Goal: Information Seeking & Learning: Learn about a topic

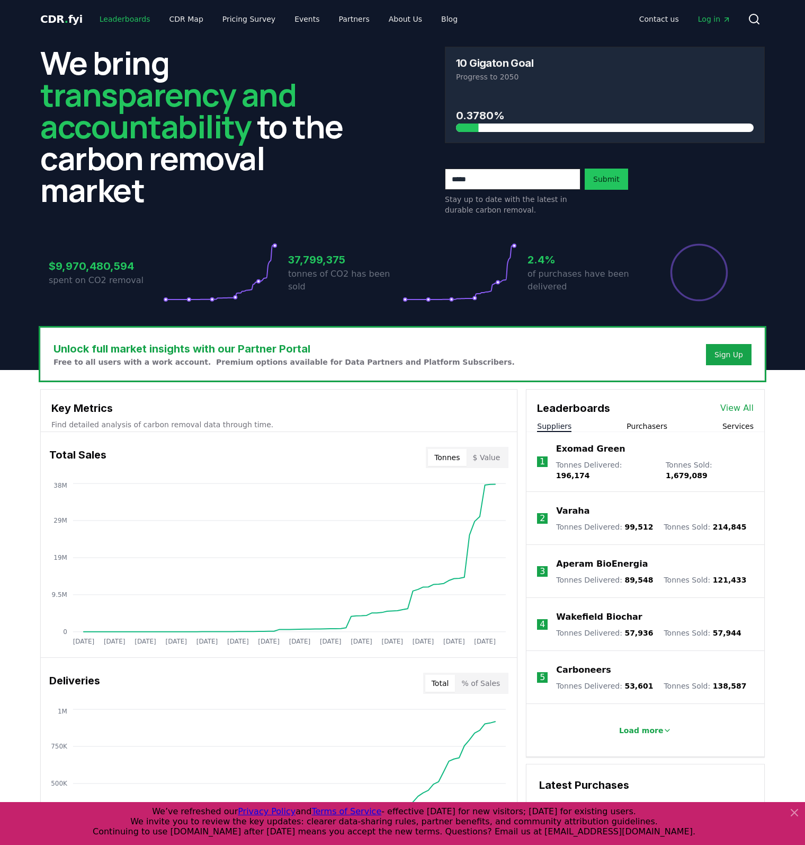
click at [114, 25] on link "Leaderboards" at bounding box center [125, 19] width 68 height 19
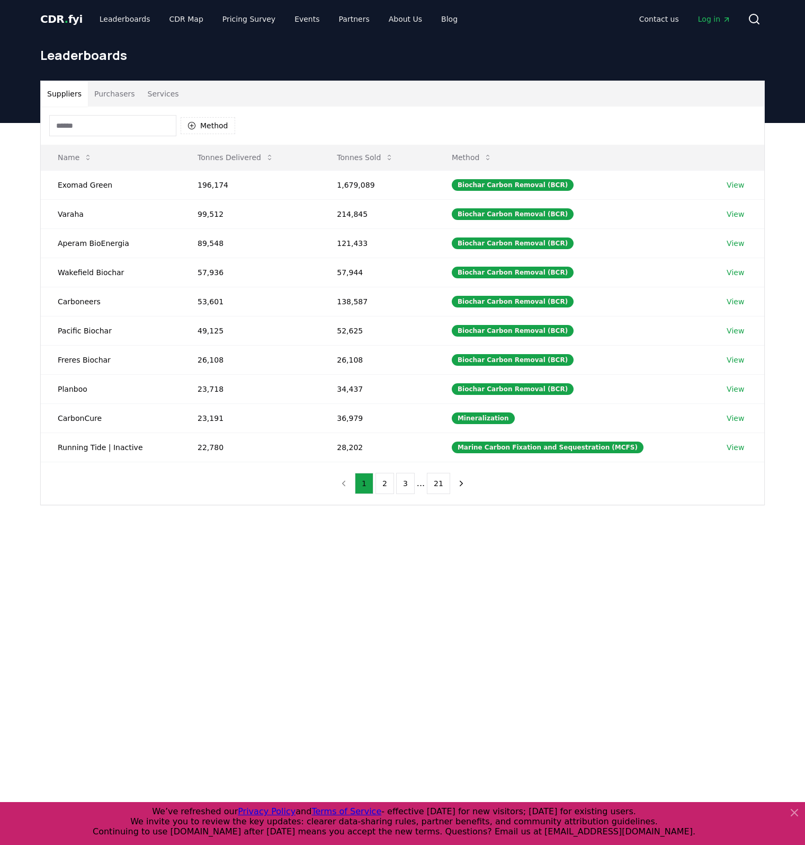
click at [149, 97] on button "Services" at bounding box center [163, 93] width 44 height 25
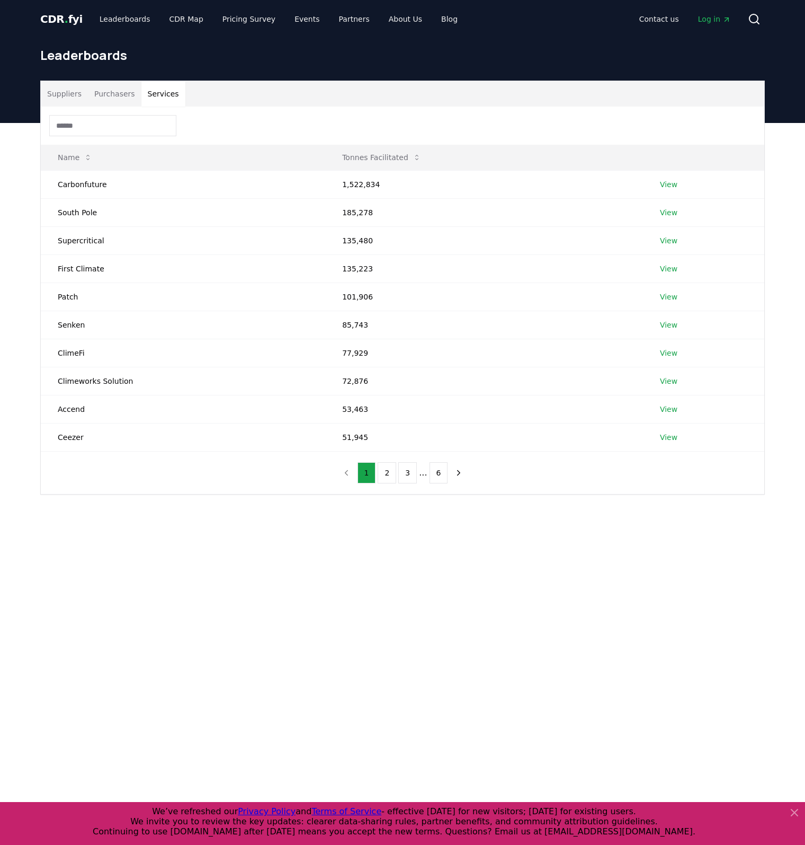
click at [65, 98] on button "Suppliers" at bounding box center [64, 93] width 47 height 25
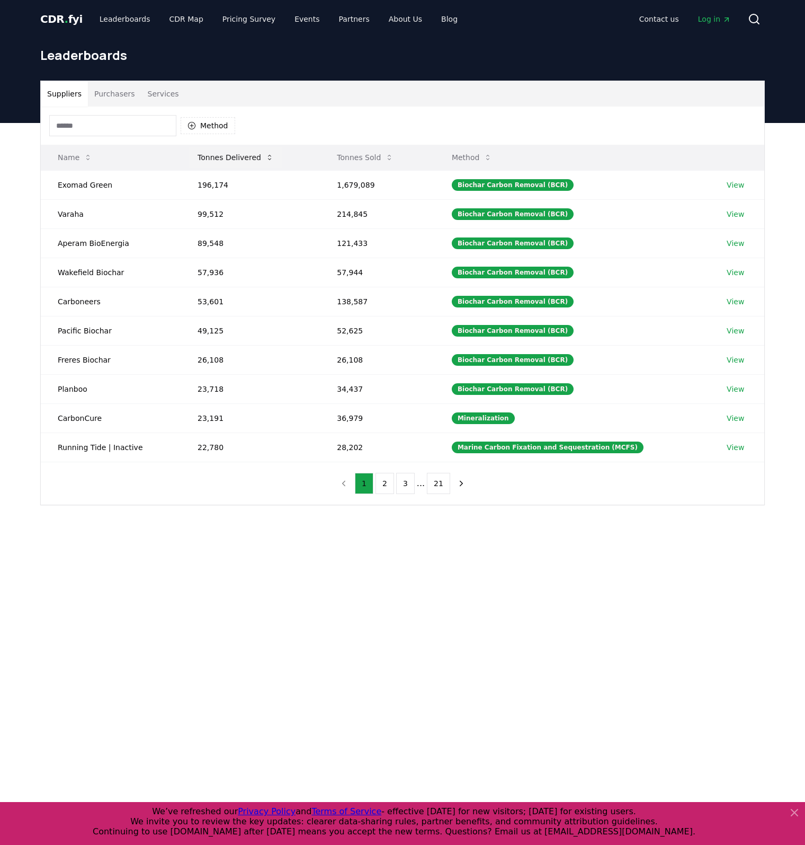
click at [233, 150] on button "Tonnes Delivered" at bounding box center [235, 157] width 93 height 21
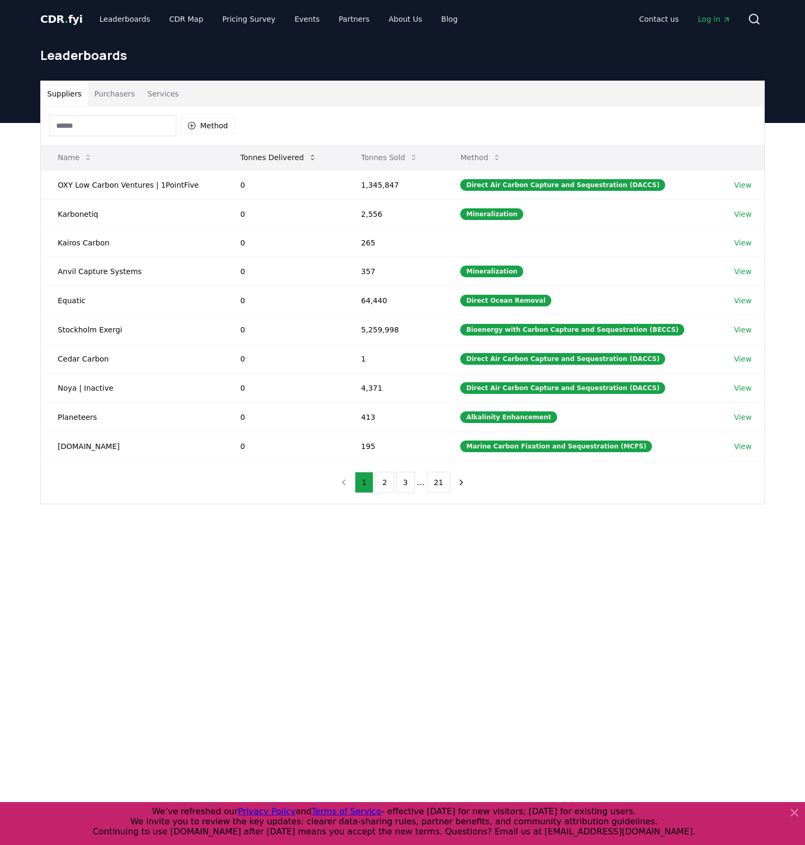
click at [287, 159] on button "Tonnes Delivered" at bounding box center [278, 157] width 93 height 21
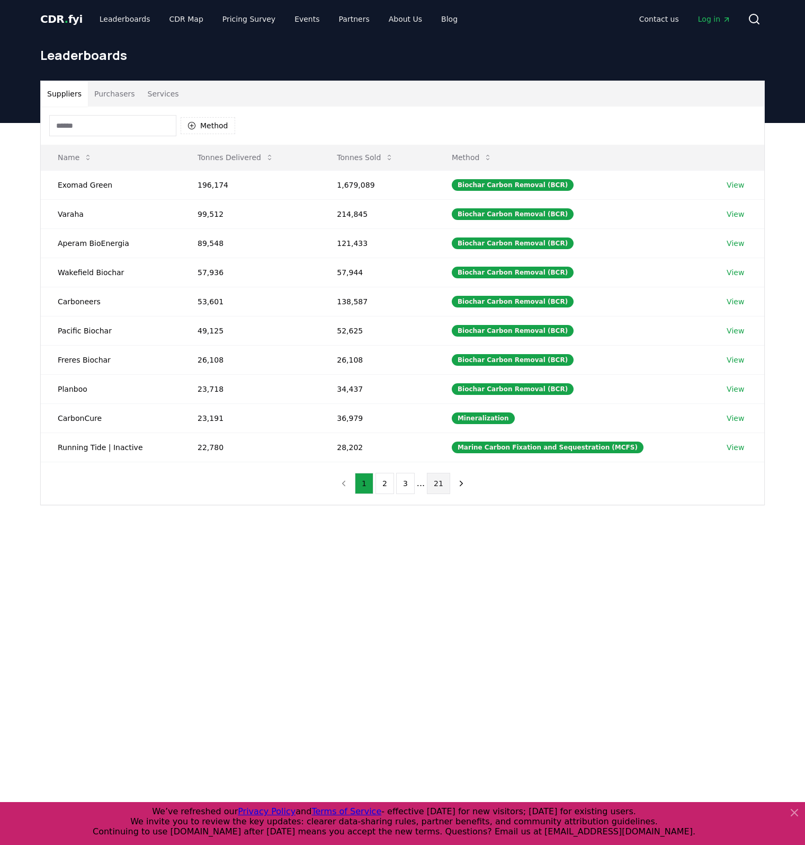
click at [441, 484] on button "21" at bounding box center [438, 483] width 23 height 21
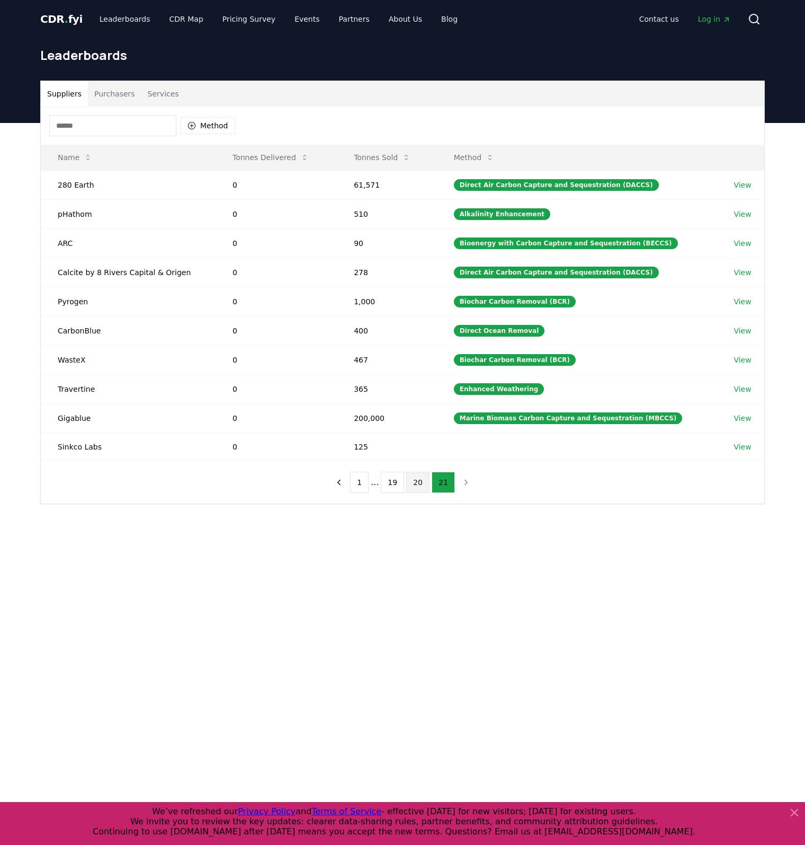
click at [415, 478] on button "20" at bounding box center [417, 482] width 23 height 21
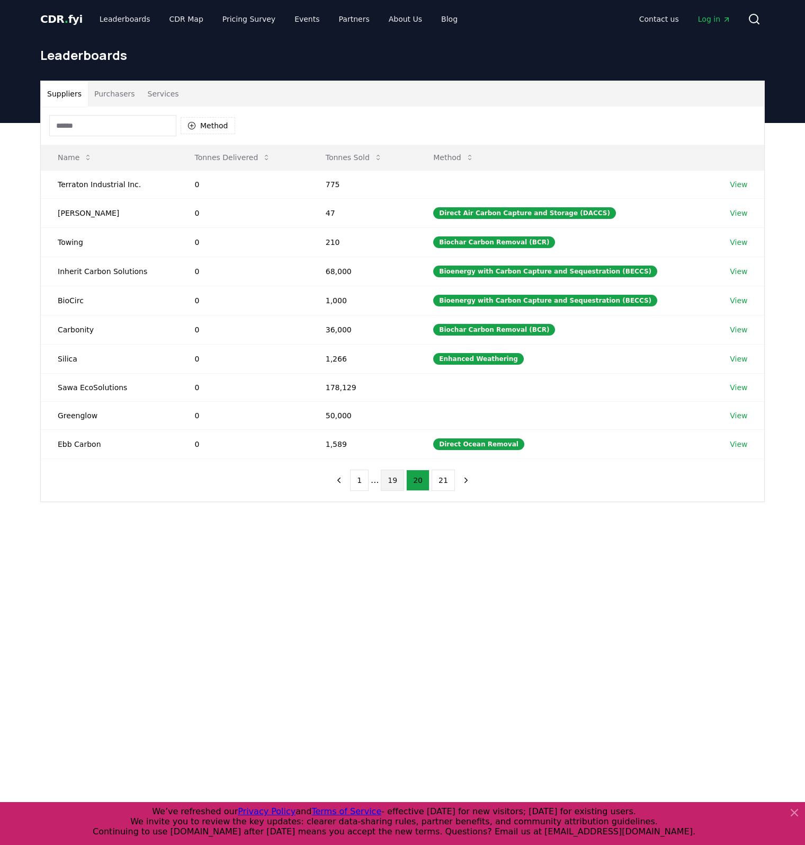
click at [393, 481] on button "19" at bounding box center [392, 479] width 23 height 21
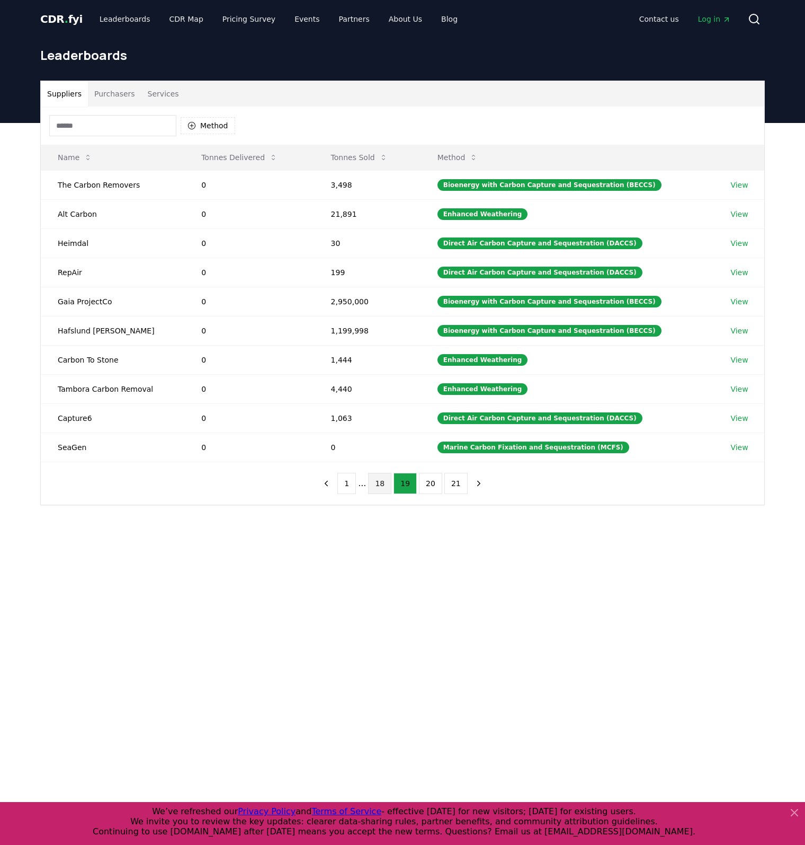
click at [383, 482] on button "18" at bounding box center [379, 483] width 23 height 21
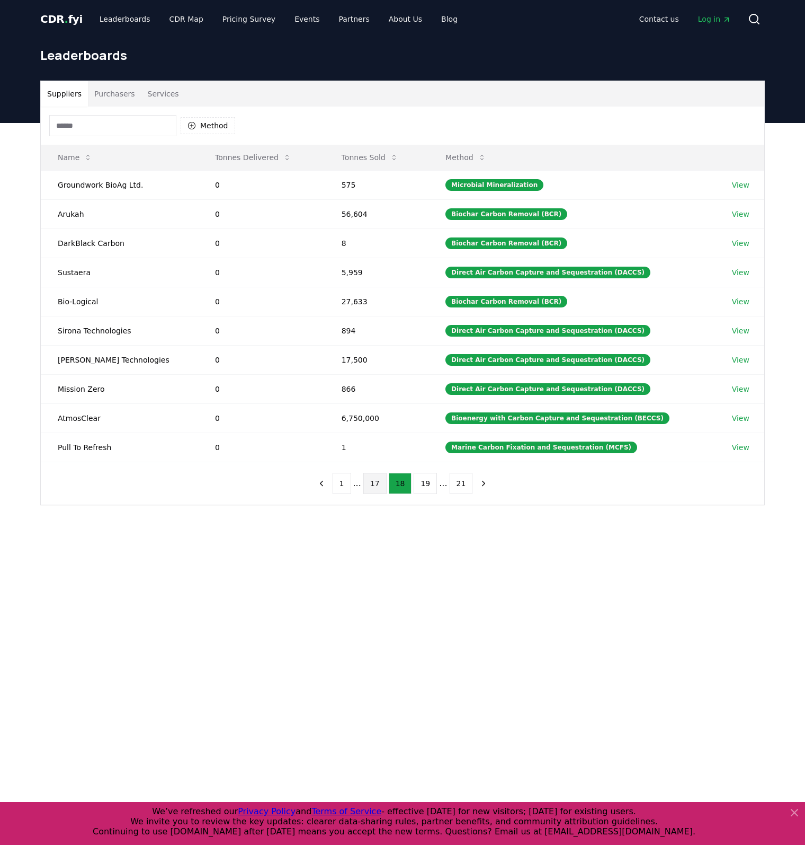
click at [380, 485] on button "17" at bounding box center [374, 483] width 23 height 21
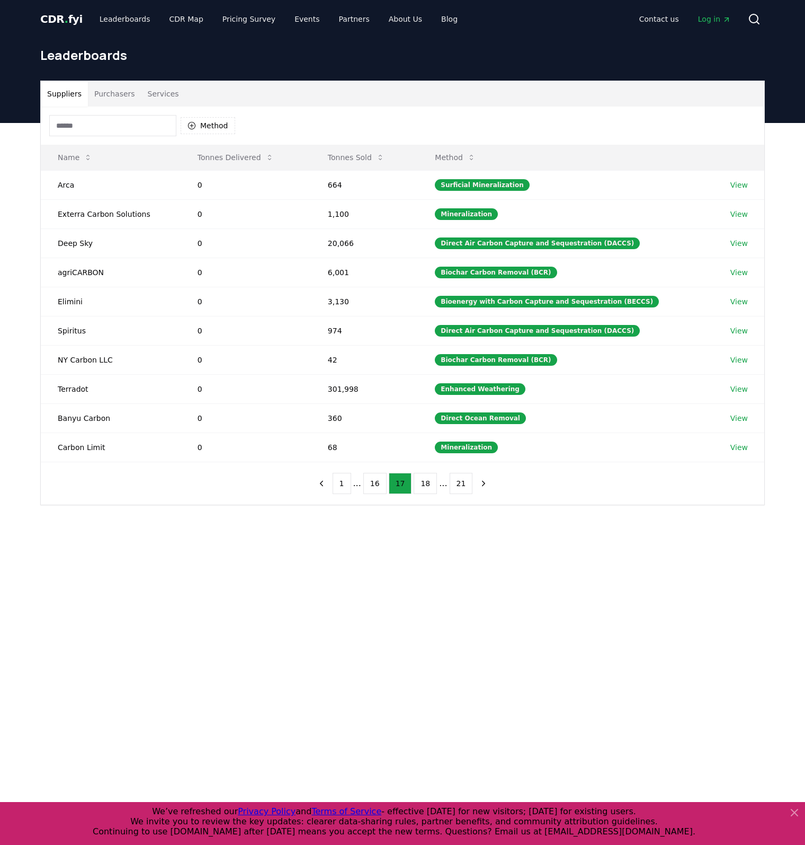
click at [361, 484] on li "..." at bounding box center [357, 483] width 8 height 13
click at [371, 486] on button "16" at bounding box center [374, 483] width 23 height 21
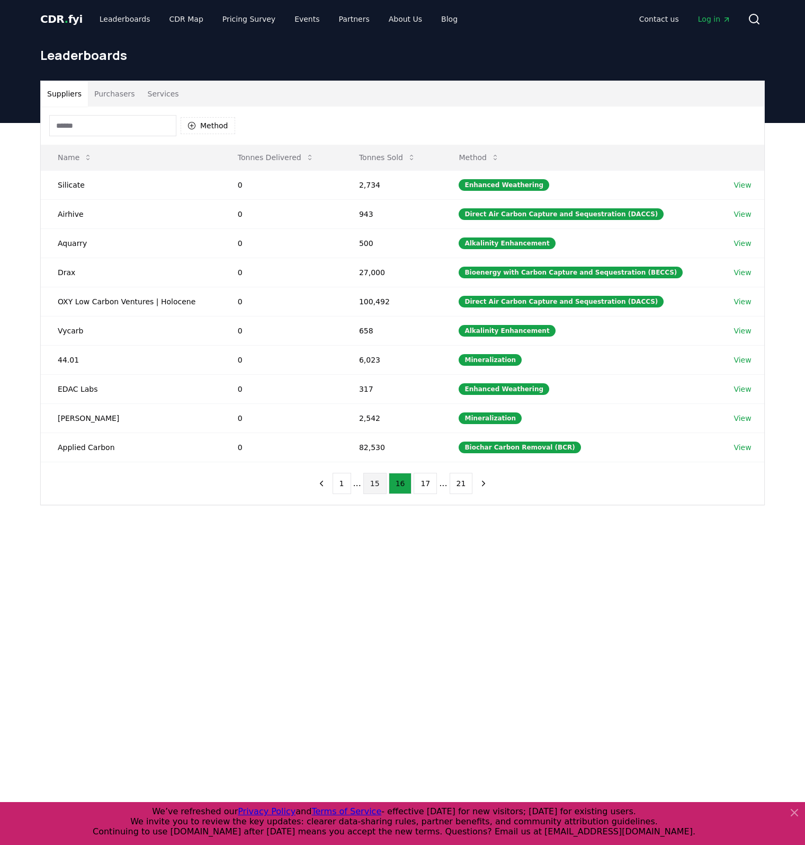
click at [375, 482] on button "15" at bounding box center [374, 483] width 23 height 21
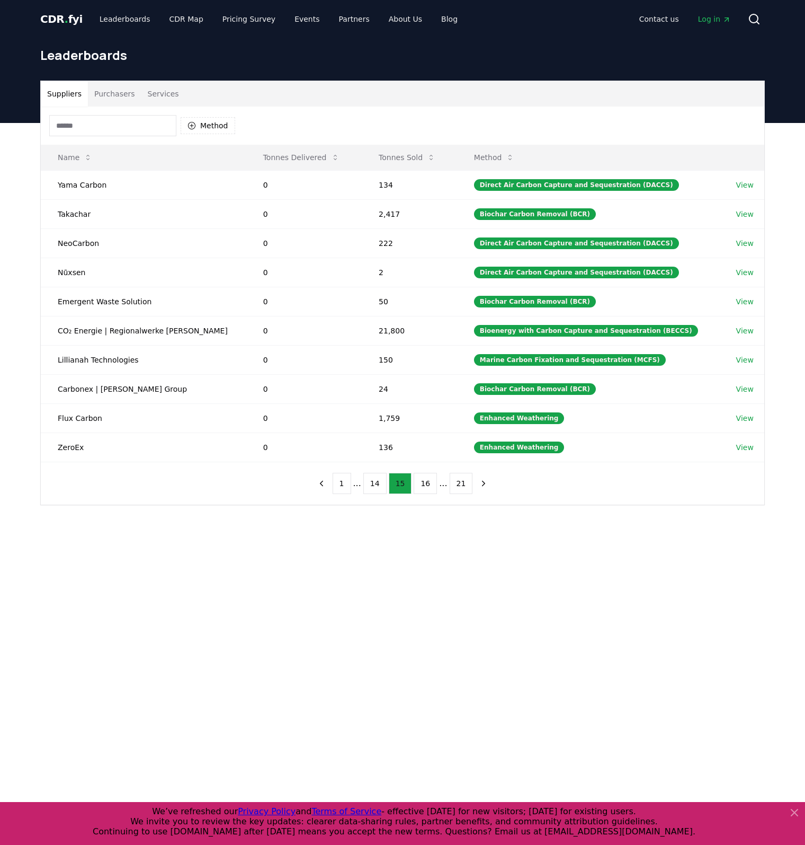
click at [375, 482] on button "14" at bounding box center [374, 483] width 23 height 21
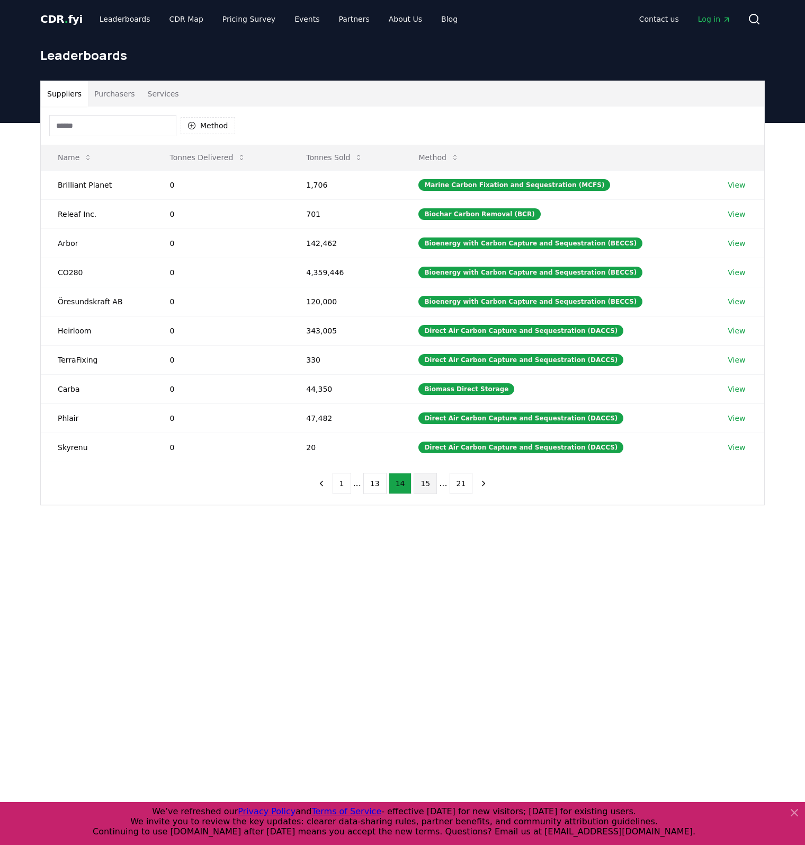
click at [375, 482] on button "13" at bounding box center [374, 483] width 23 height 21
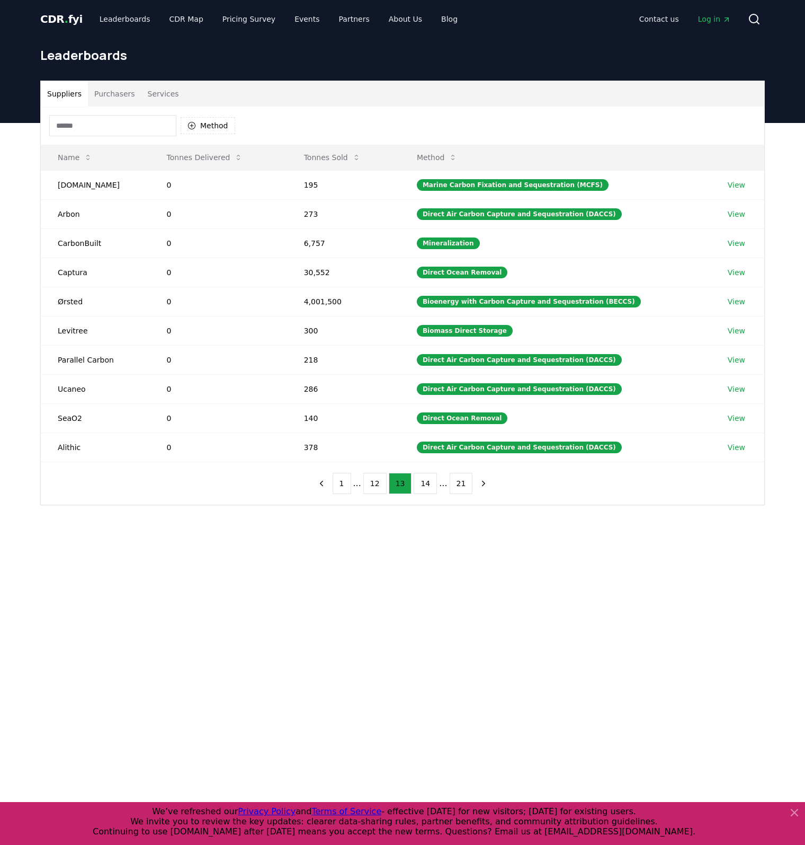
click at [375, 482] on button "12" at bounding box center [374, 483] width 23 height 21
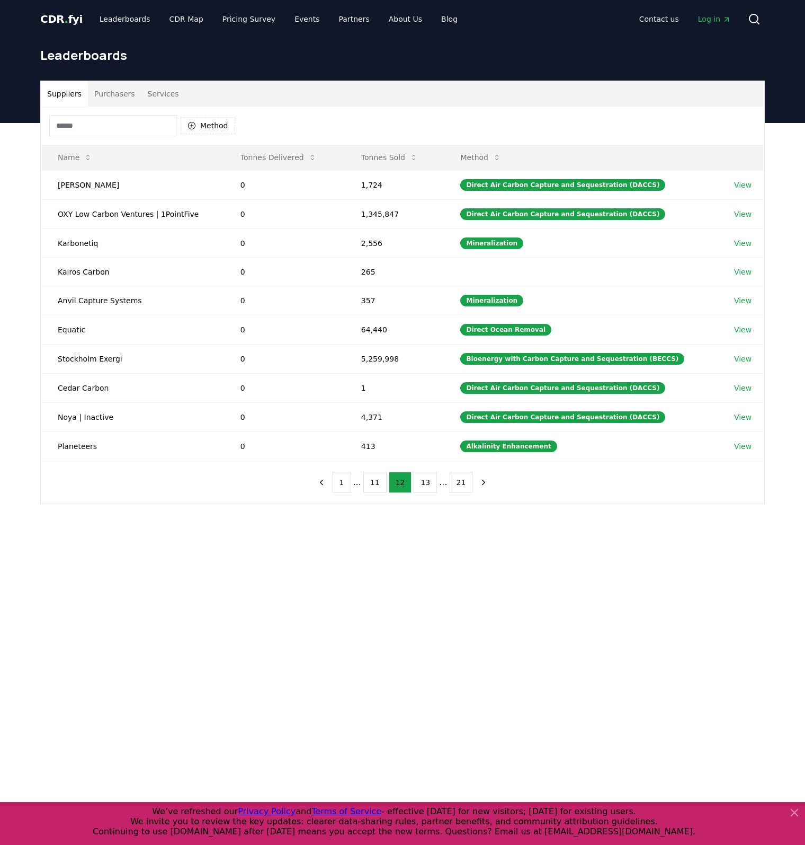
click at [375, 482] on button "11" at bounding box center [374, 482] width 23 height 21
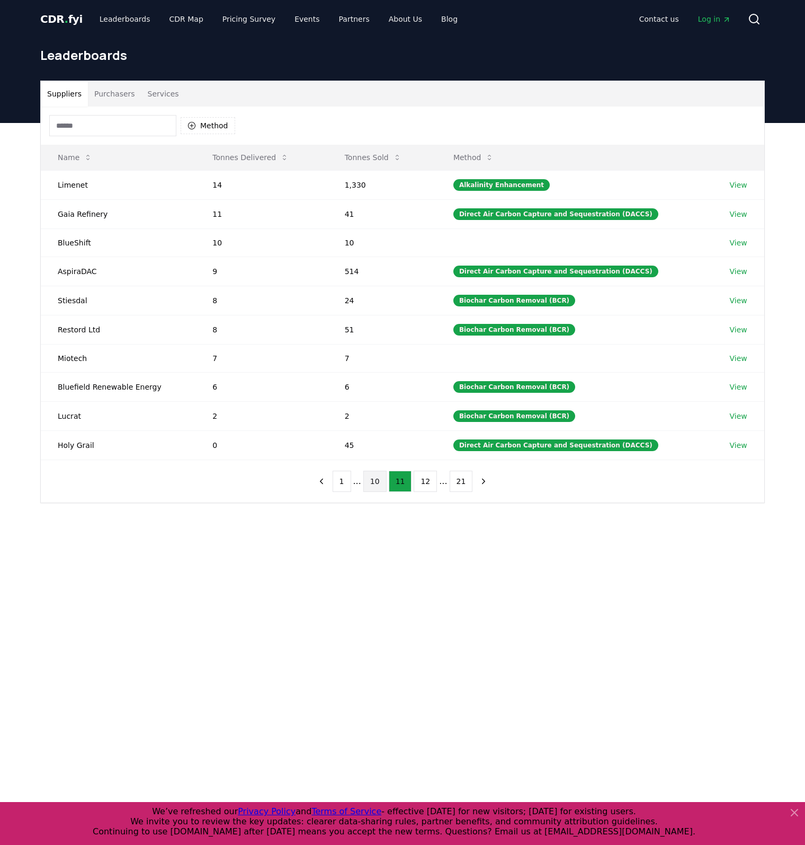
click at [372, 484] on button "10" at bounding box center [374, 480] width 23 height 21
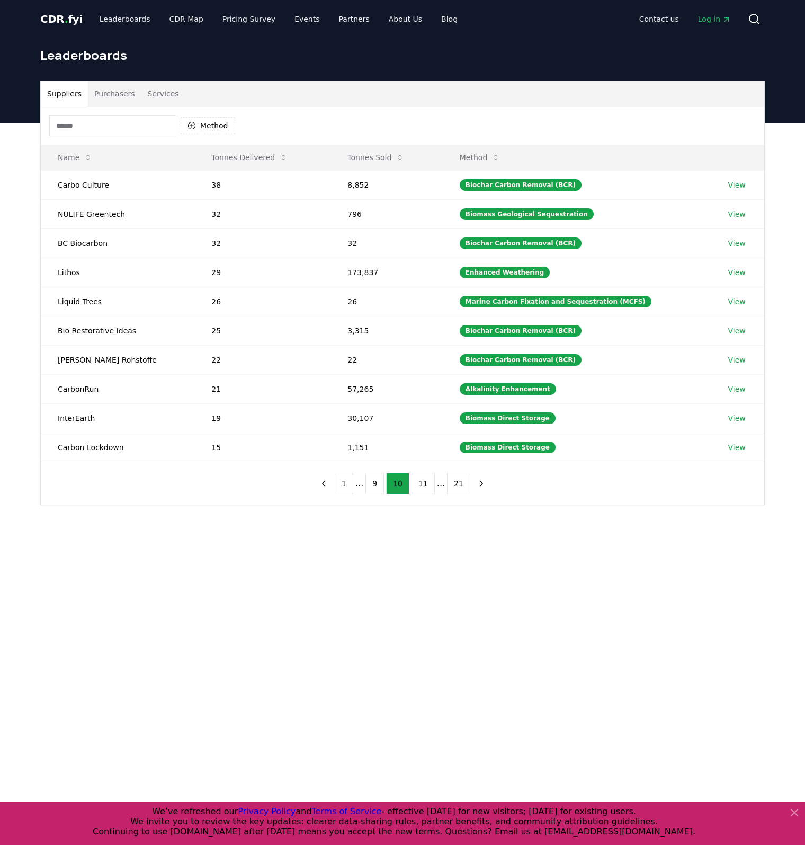
click at [372, 484] on button "9" at bounding box center [375, 483] width 19 height 21
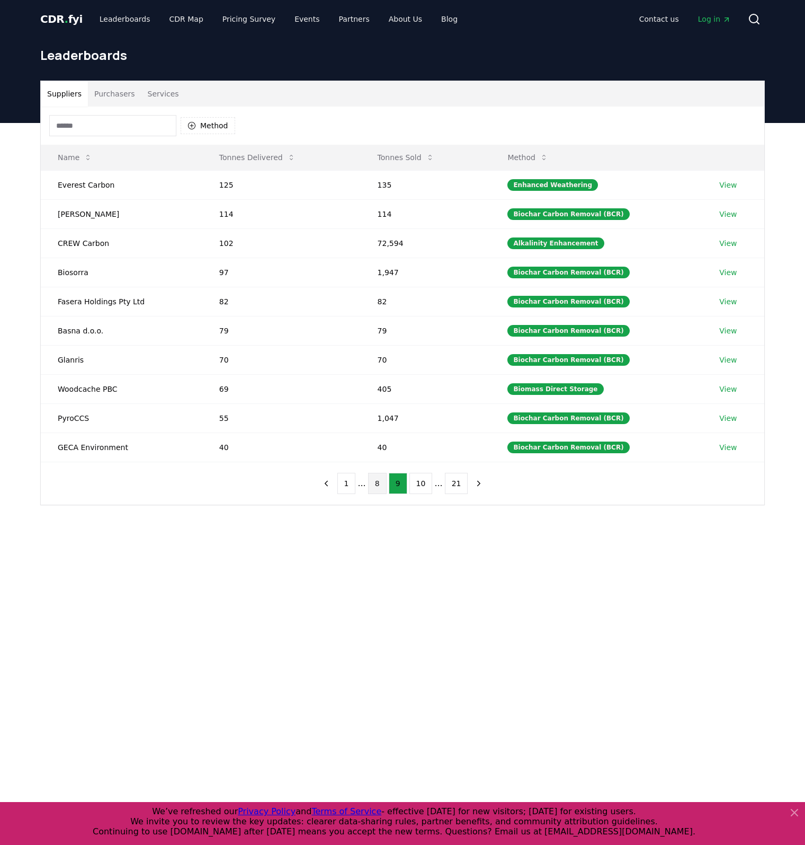
click at [377, 484] on button "8" at bounding box center [377, 483] width 19 height 21
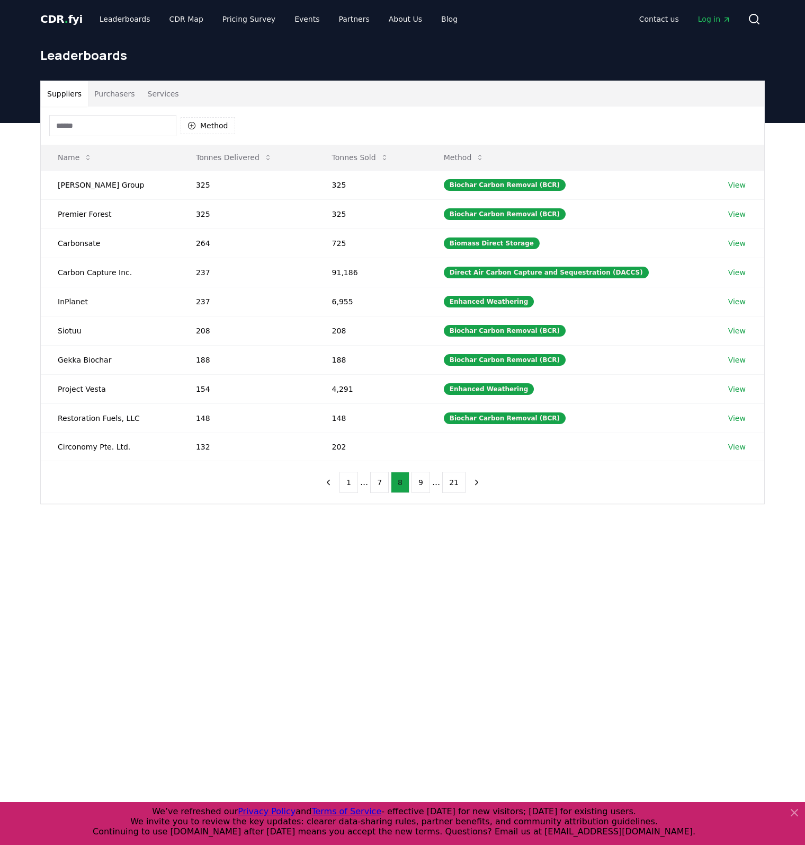
click at [377, 484] on button "7" at bounding box center [379, 482] width 19 height 21
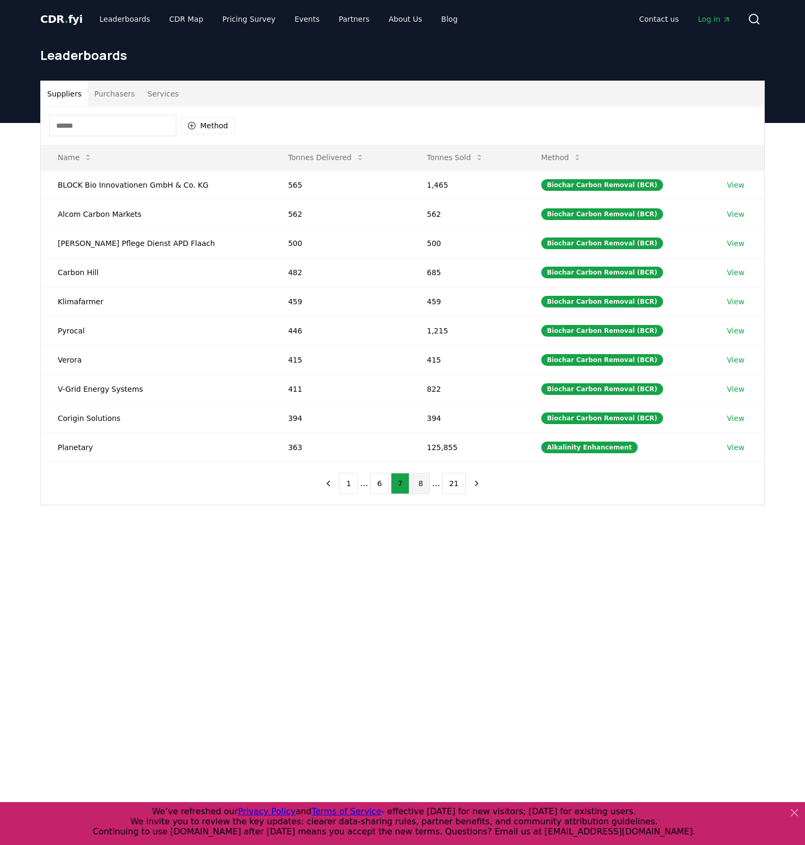
click at [377, 484] on button "6" at bounding box center [379, 483] width 19 height 21
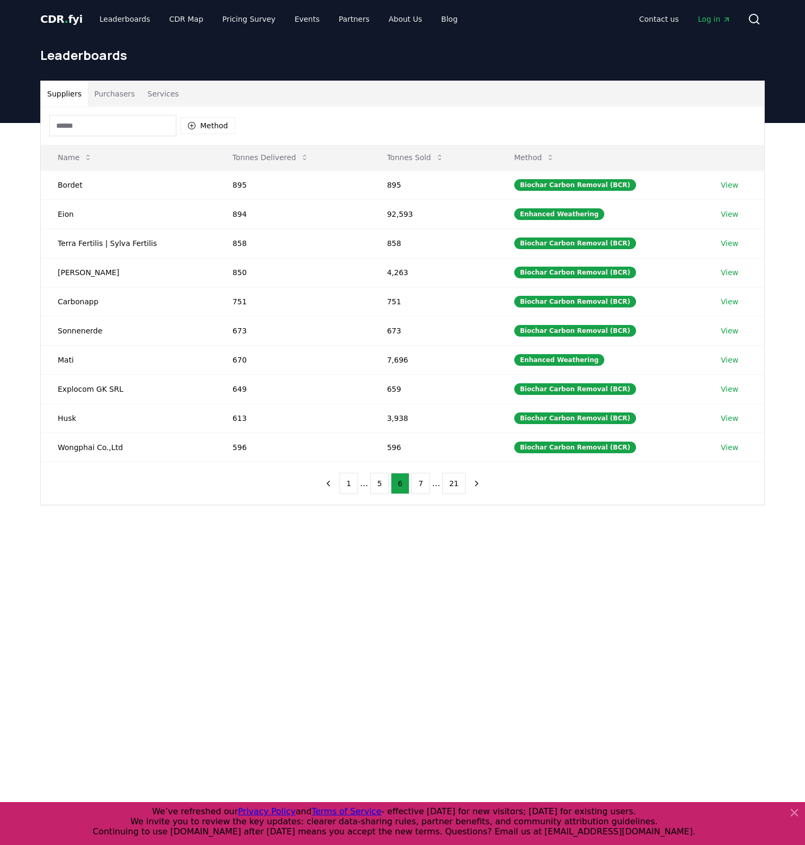
click at [377, 484] on button "5" at bounding box center [379, 483] width 19 height 21
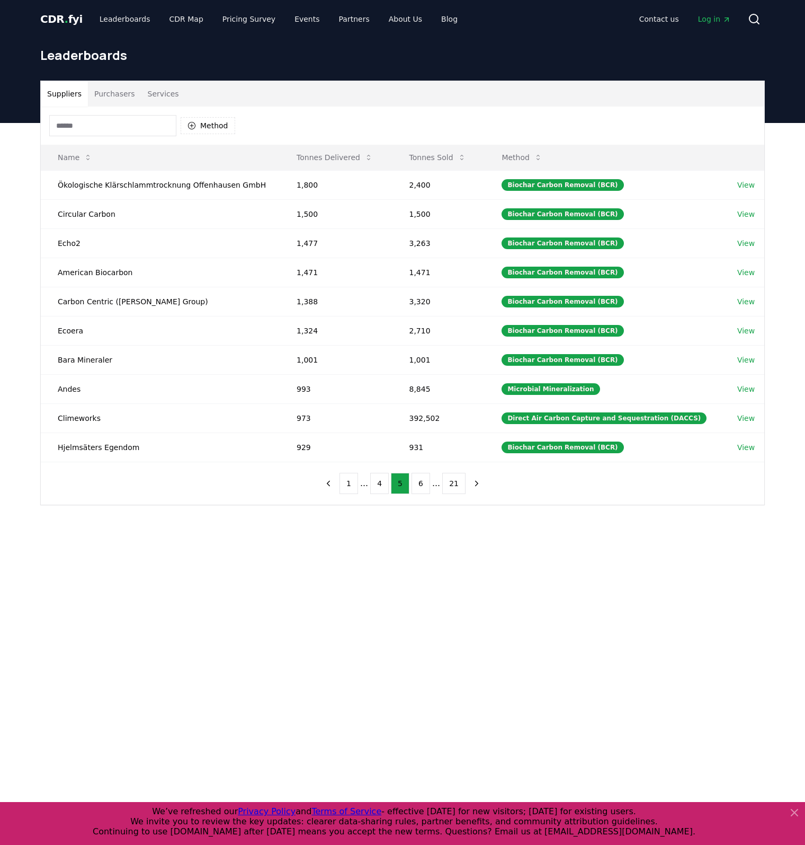
click at [377, 484] on button "4" at bounding box center [379, 483] width 19 height 21
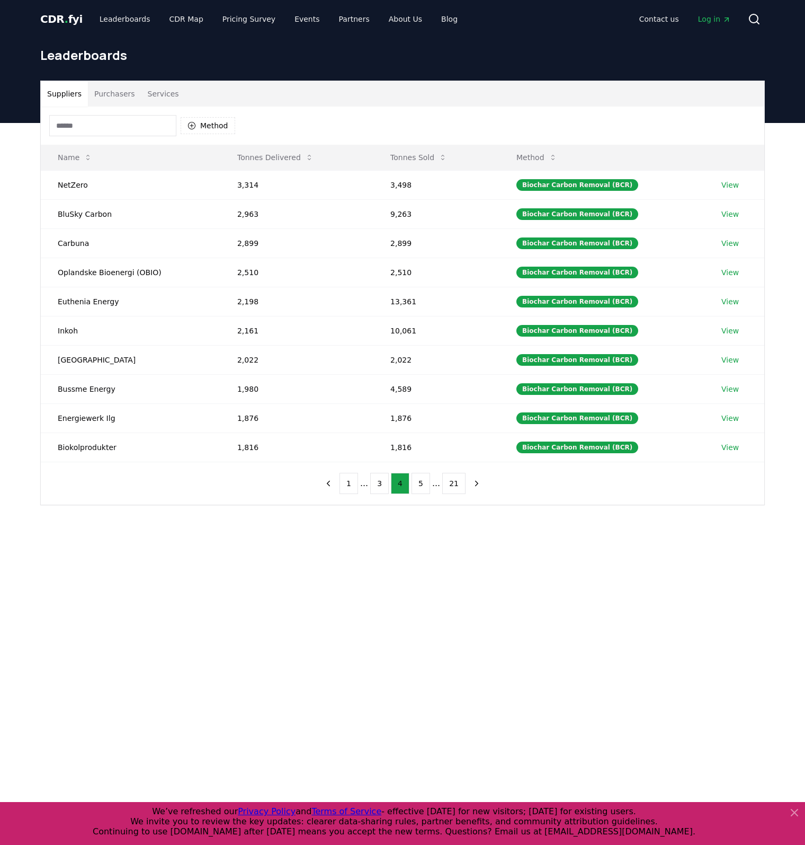
click at [377, 484] on button "3" at bounding box center [379, 483] width 19 height 21
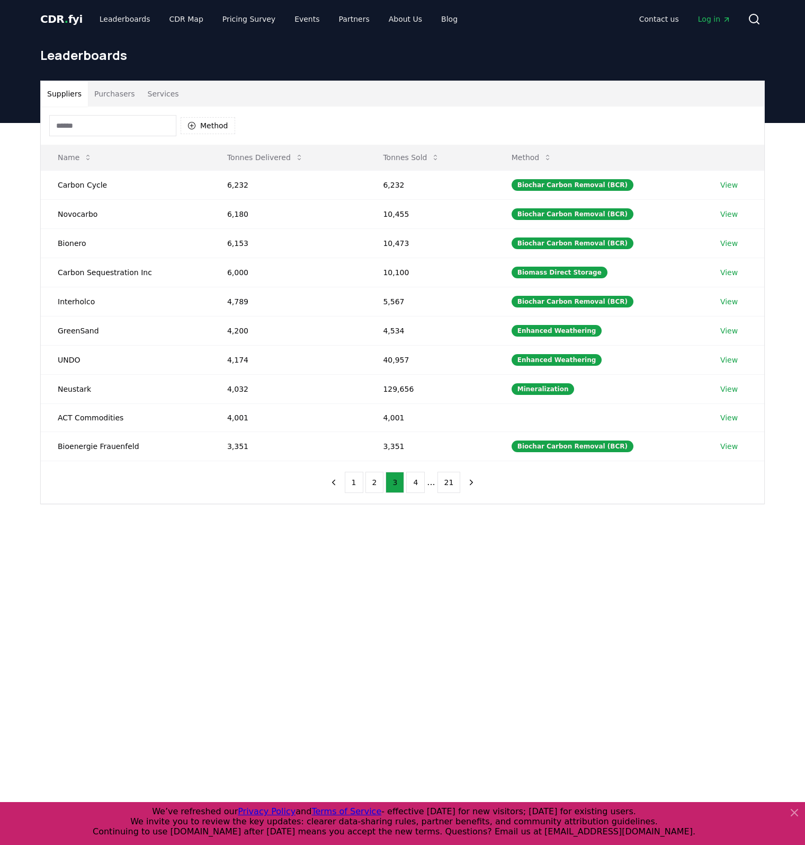
click at [377, 484] on button "2" at bounding box center [375, 482] width 19 height 21
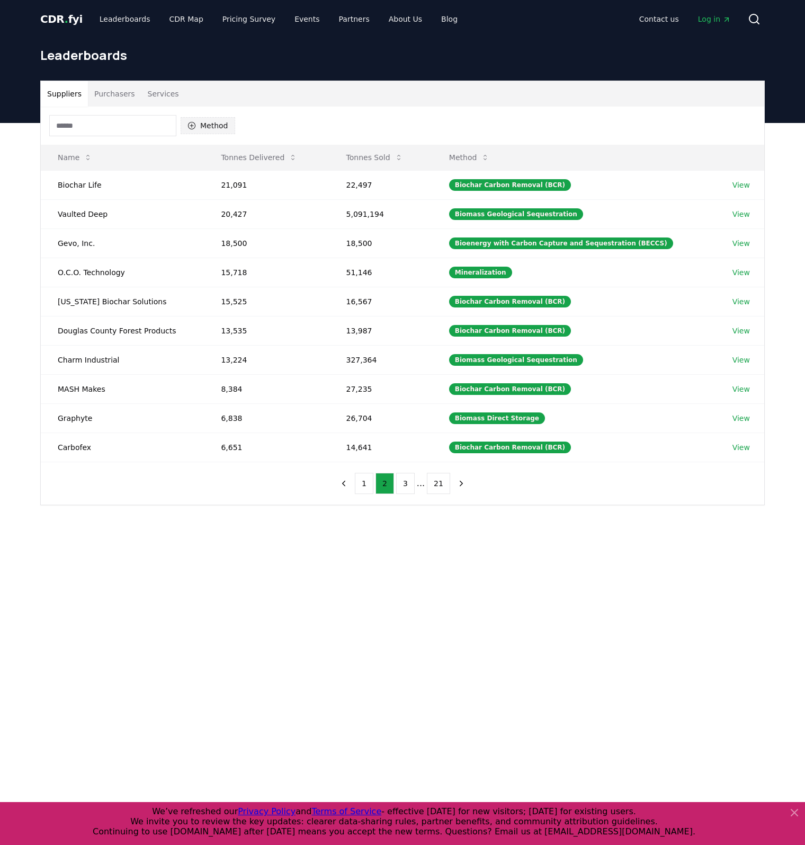
click at [212, 124] on button "Method" at bounding box center [208, 125] width 55 height 17
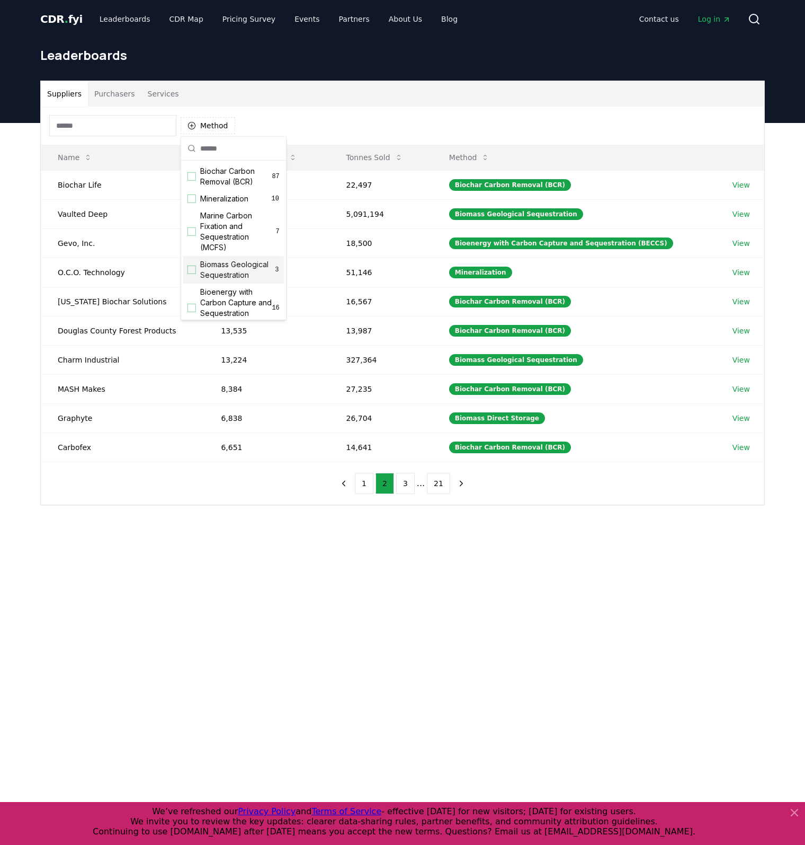
click at [218, 273] on span "Biomass Geological Sequestration" at bounding box center [237, 269] width 74 height 21
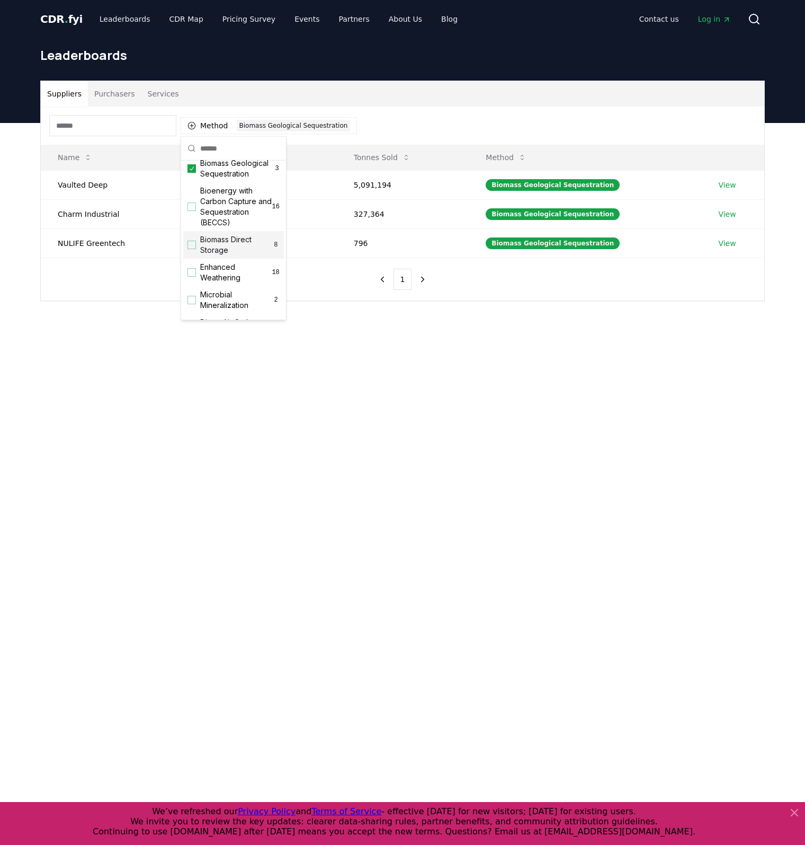
click at [220, 255] on span "Biomass Direct Storage" at bounding box center [236, 244] width 72 height 21
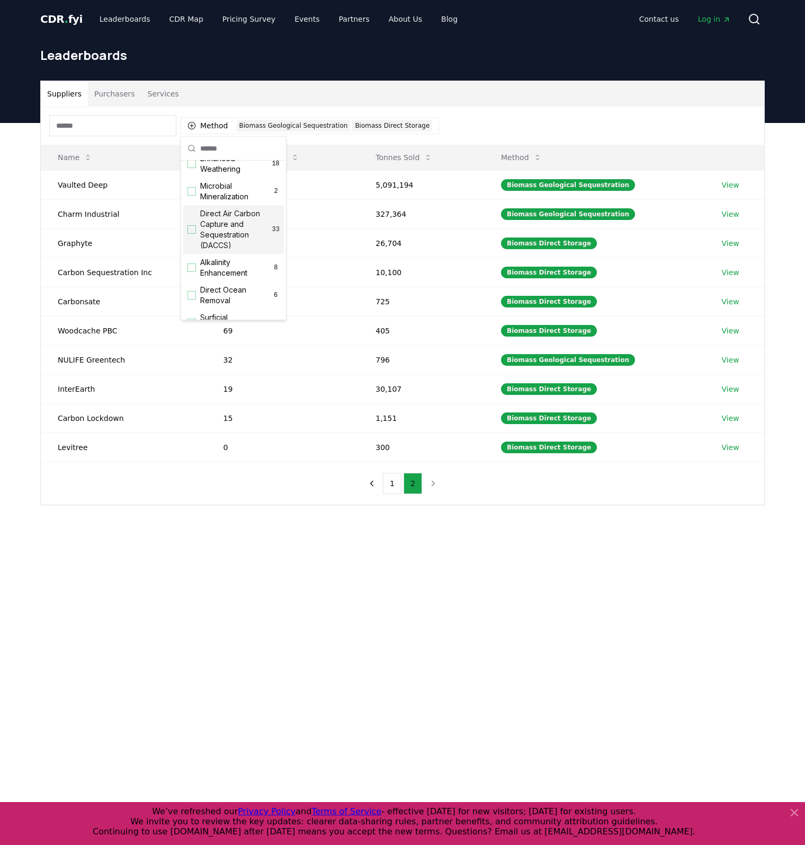
scroll to position [211, 0]
click at [325, 617] on main "Suppliers Purchasers Services Method 2 Biomass Geological Sequestration Biomass…" at bounding box center [402, 545] width 805 height 845
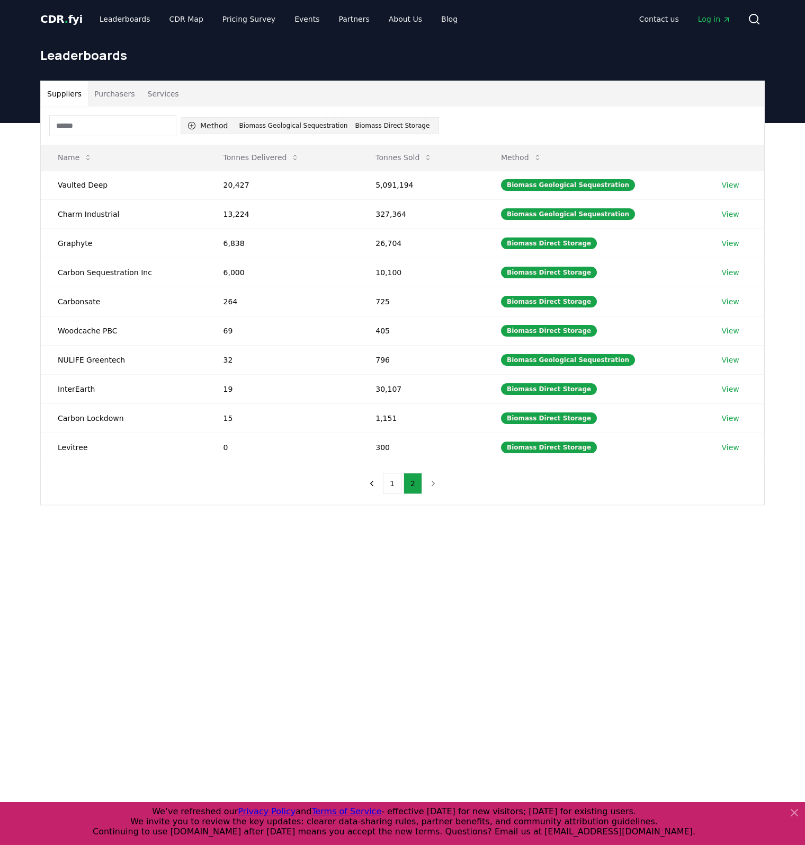
click at [219, 128] on button "Method 2 Biomass Geological Sequestration Biomass Direct Storage" at bounding box center [310, 125] width 259 height 17
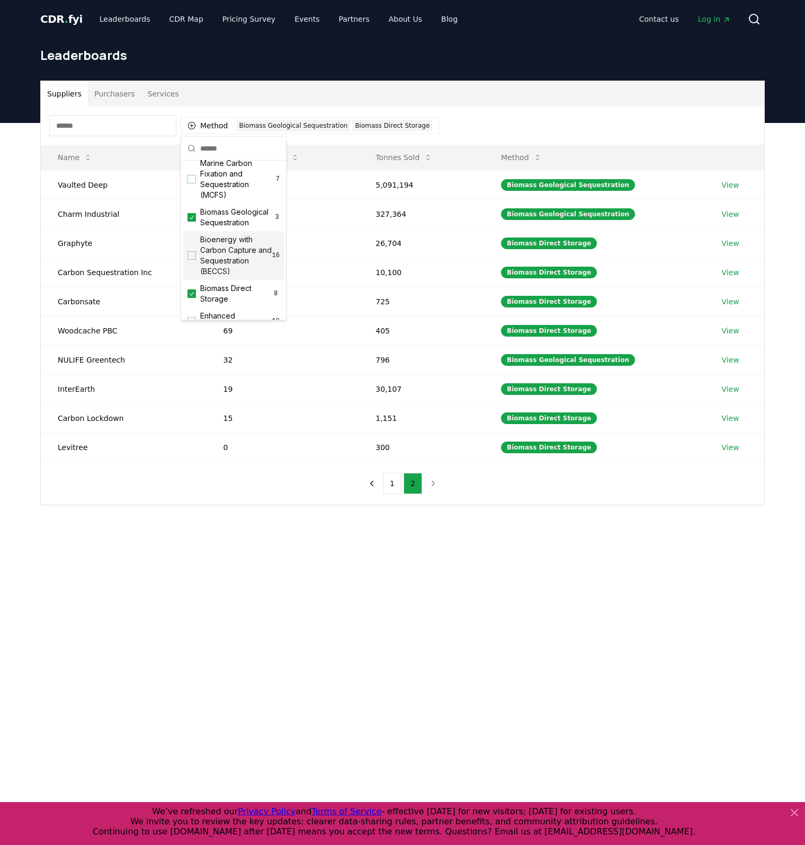
scroll to position [53, 0]
click at [236, 259] on span "Bioenergy with Carbon Capture and Sequestration (BECCS)" at bounding box center [236, 255] width 72 height 42
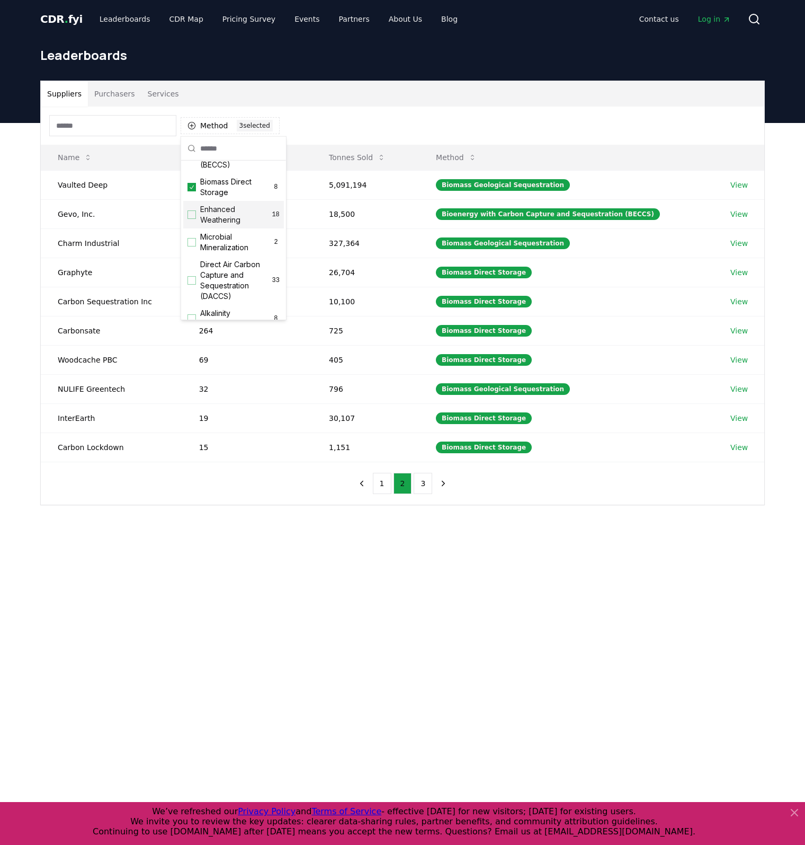
scroll to position [159, 0]
click at [220, 223] on span "Enhanced Weathering" at bounding box center [236, 214] width 72 height 21
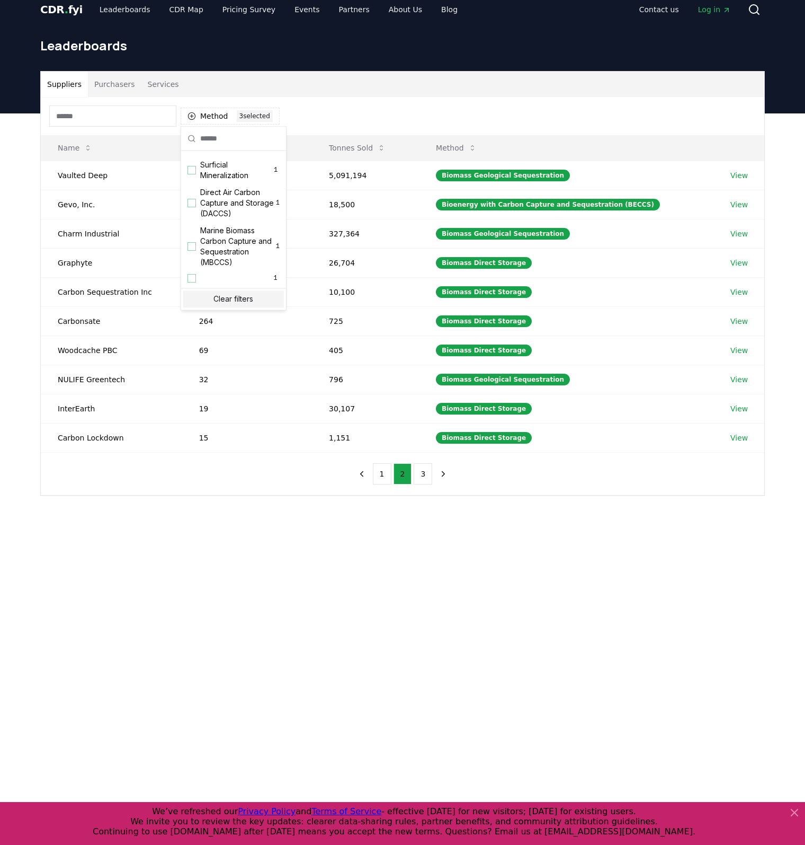
scroll to position [10, 0]
drag, startPoint x: 288, startPoint y: 540, endPoint x: 289, endPoint y: 535, distance: 5.4
click at [288, 540] on main "Suppliers Purchasers Services Method 3 3 selected Name Tonnes Delivered Tonnes …" at bounding box center [402, 535] width 805 height 845
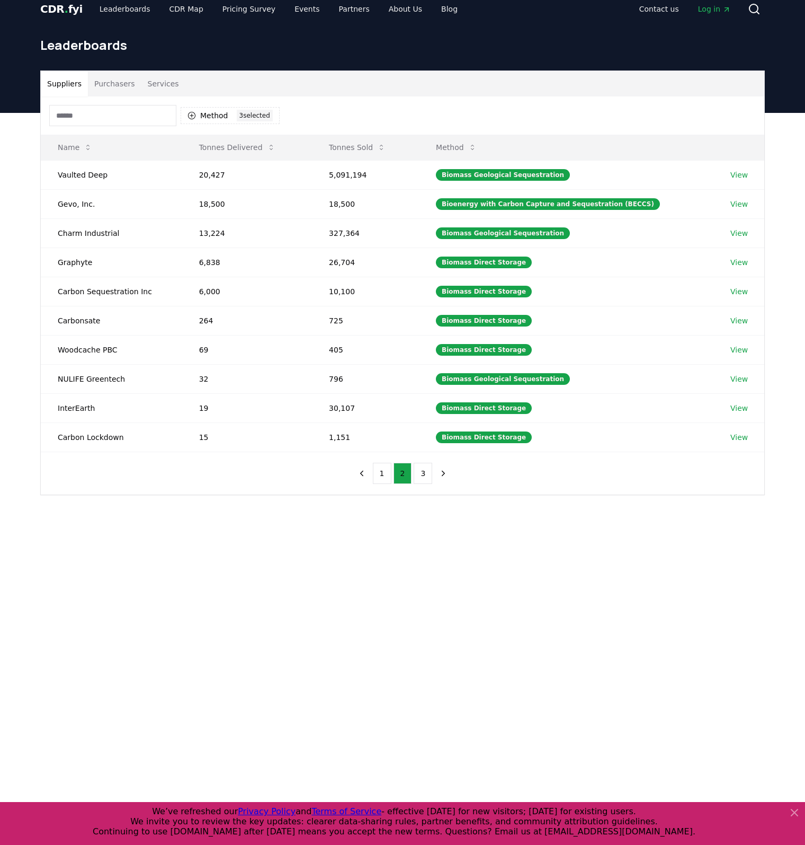
click at [294, 530] on div "Suppliers Purchasers Services Method 3 3 selected Name Tonnes Delivered Tonnes …" at bounding box center [402, 325] width 805 height 424
click at [424, 473] on button "3" at bounding box center [423, 473] width 19 height 21
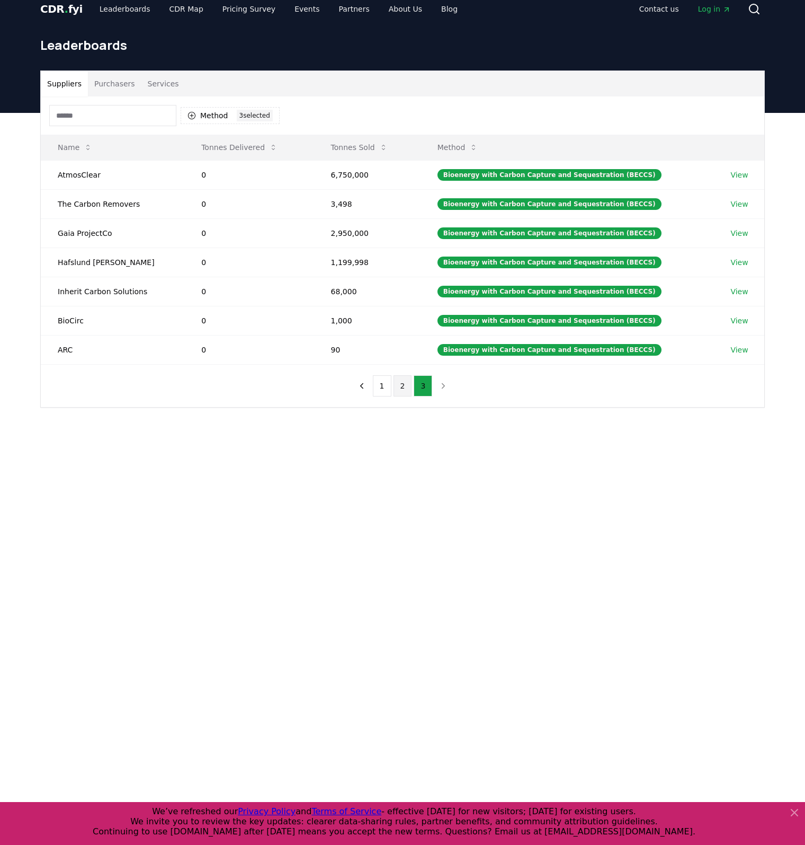
click at [401, 387] on button "2" at bounding box center [403, 385] width 19 height 21
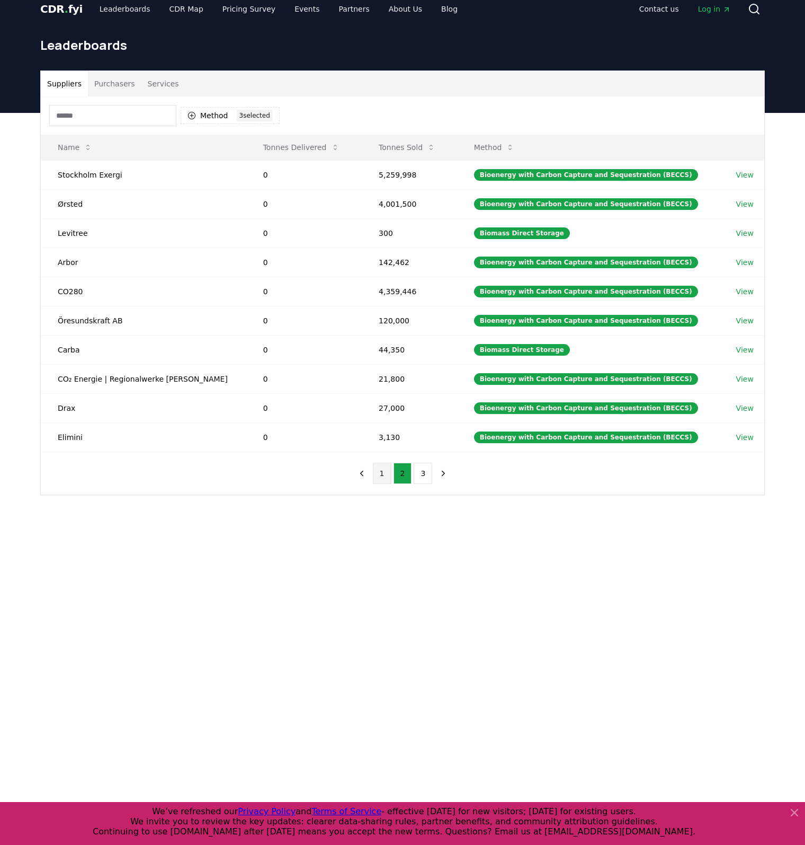
click at [386, 474] on button "1" at bounding box center [382, 473] width 19 height 21
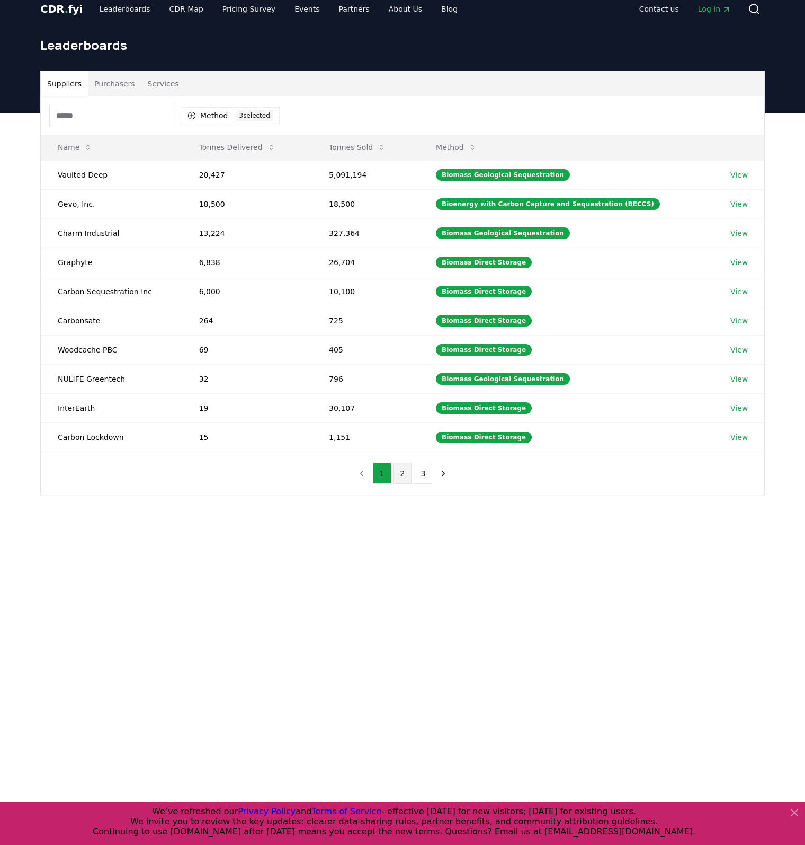
click at [400, 470] on button "2" at bounding box center [403, 473] width 19 height 21
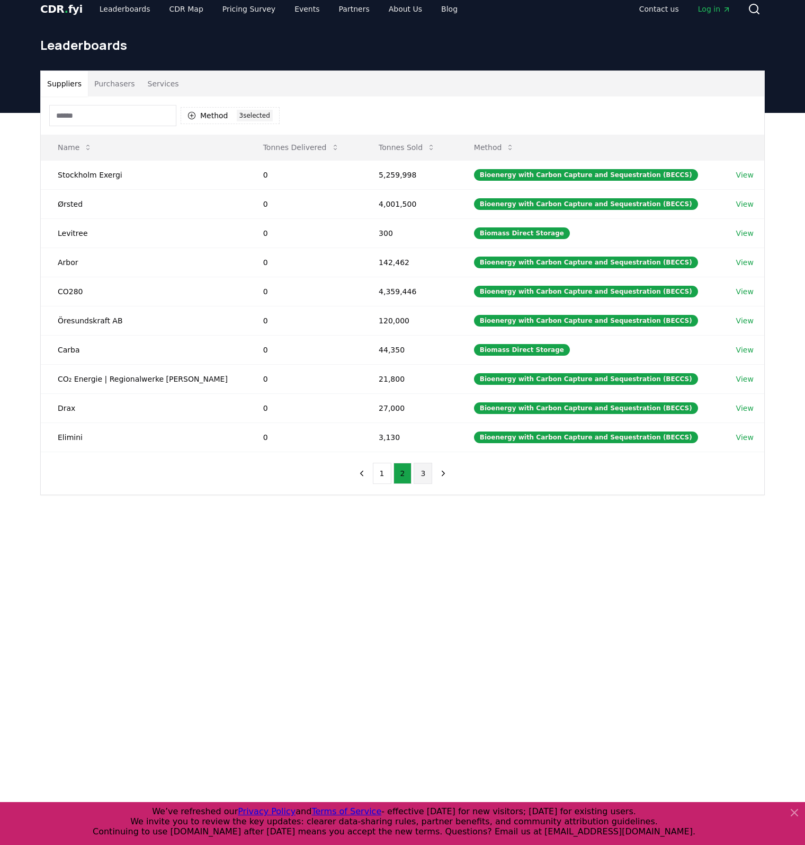
click at [422, 474] on button "3" at bounding box center [423, 473] width 19 height 21
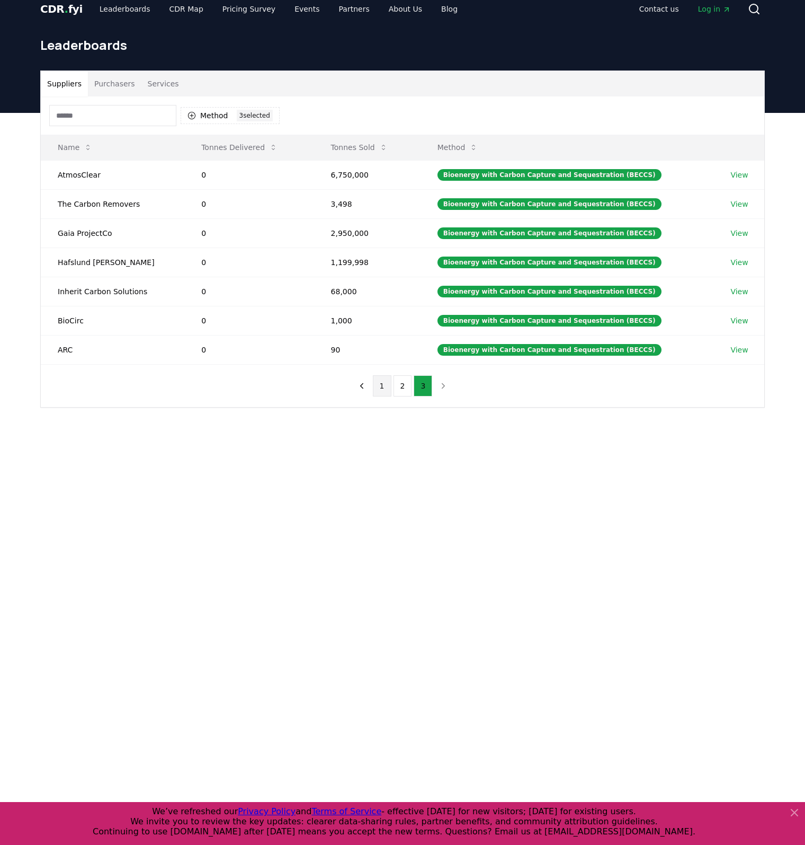
click at [381, 393] on button "1" at bounding box center [382, 385] width 19 height 21
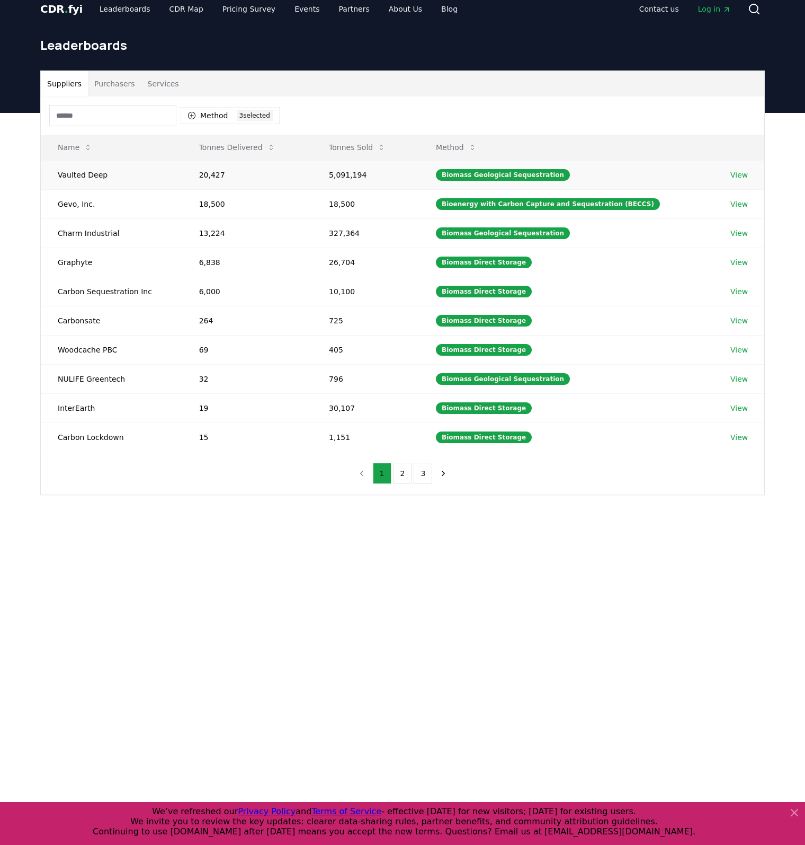
click at [731, 176] on link "View" at bounding box center [739, 175] width 17 height 11
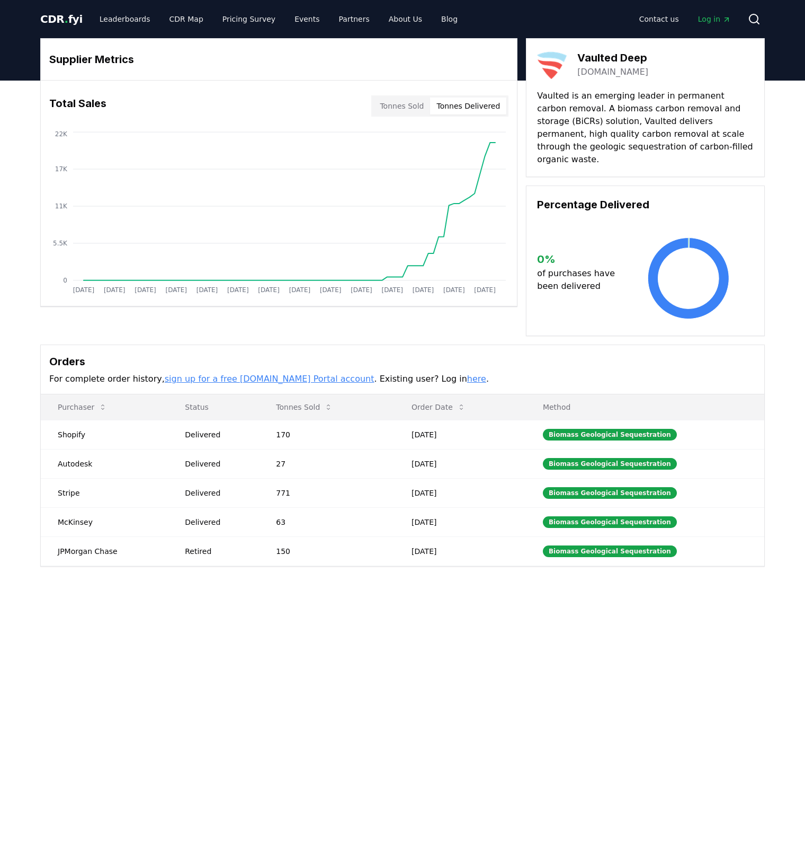
click at [463, 109] on button "Tonnes Delivered" at bounding box center [468, 105] width 76 height 17
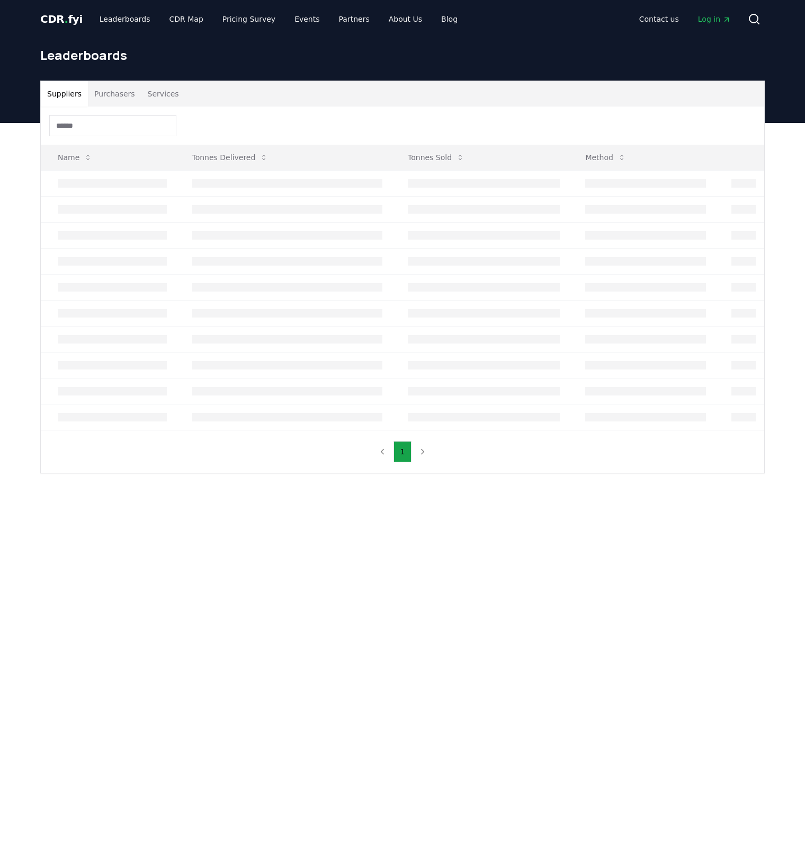
scroll to position [10, 0]
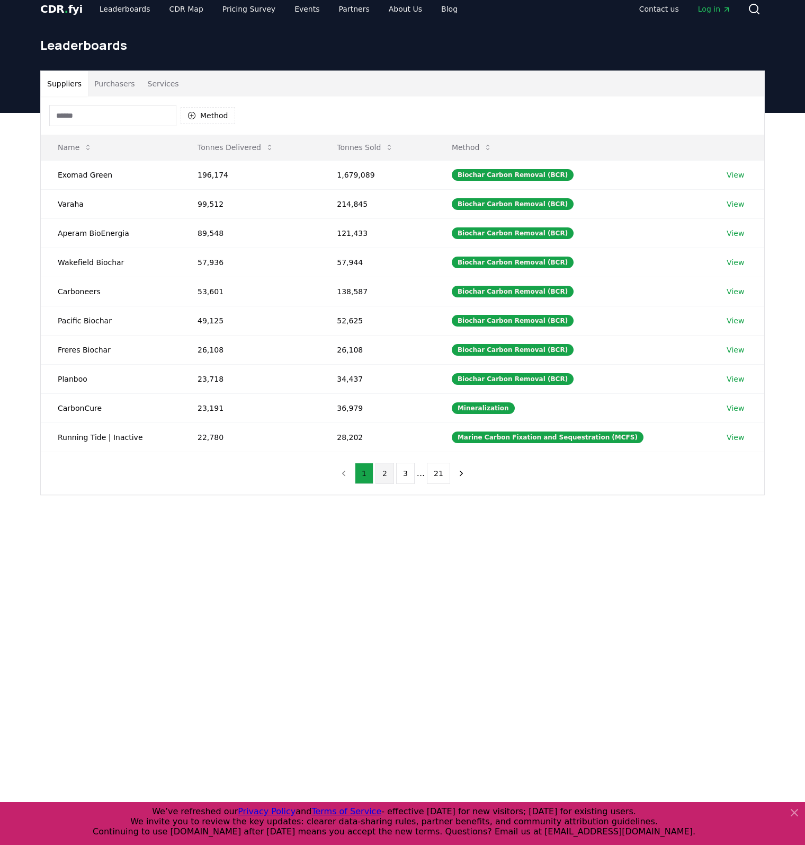
click at [389, 477] on button "2" at bounding box center [385, 473] width 19 height 21
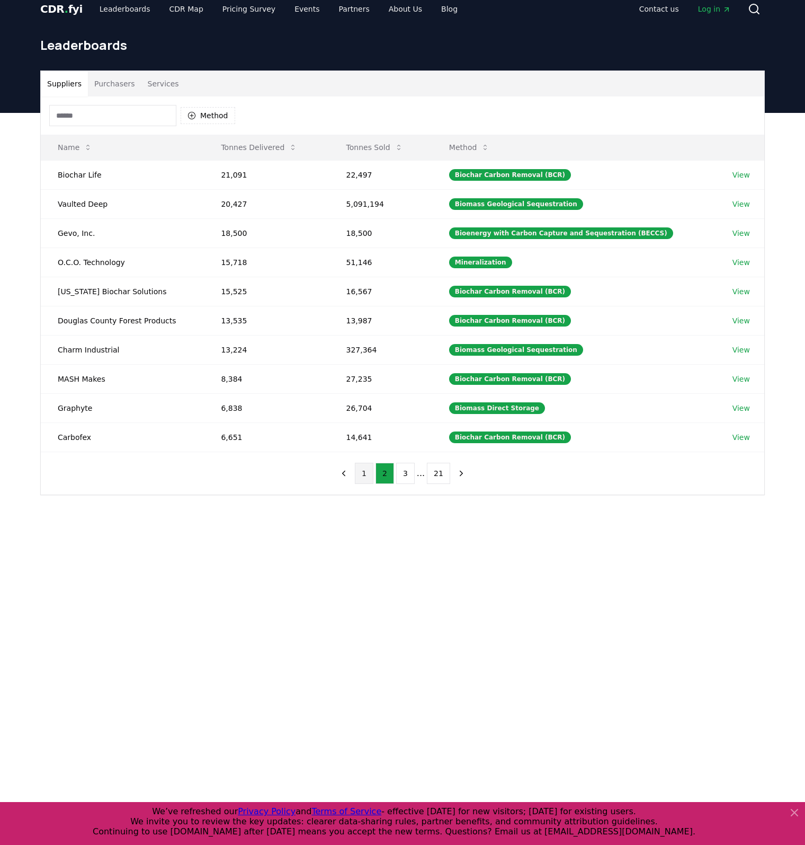
click at [371, 476] on button "1" at bounding box center [364, 473] width 19 height 21
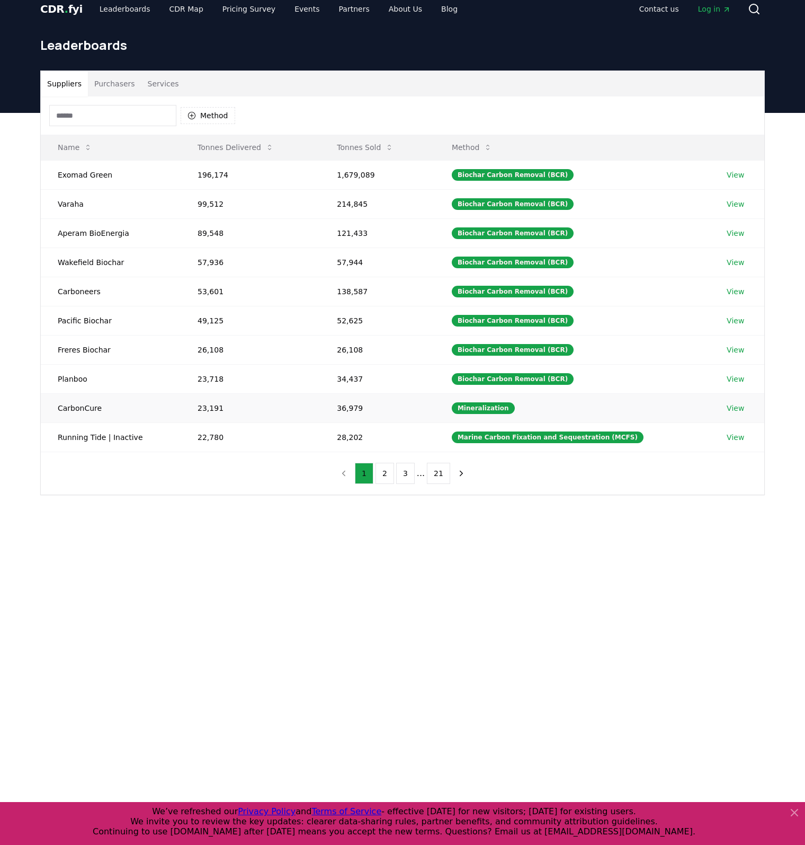
click at [82, 410] on td "CarbonCure" at bounding box center [111, 407] width 140 height 29
click at [389, 470] on button "2" at bounding box center [385, 473] width 19 height 21
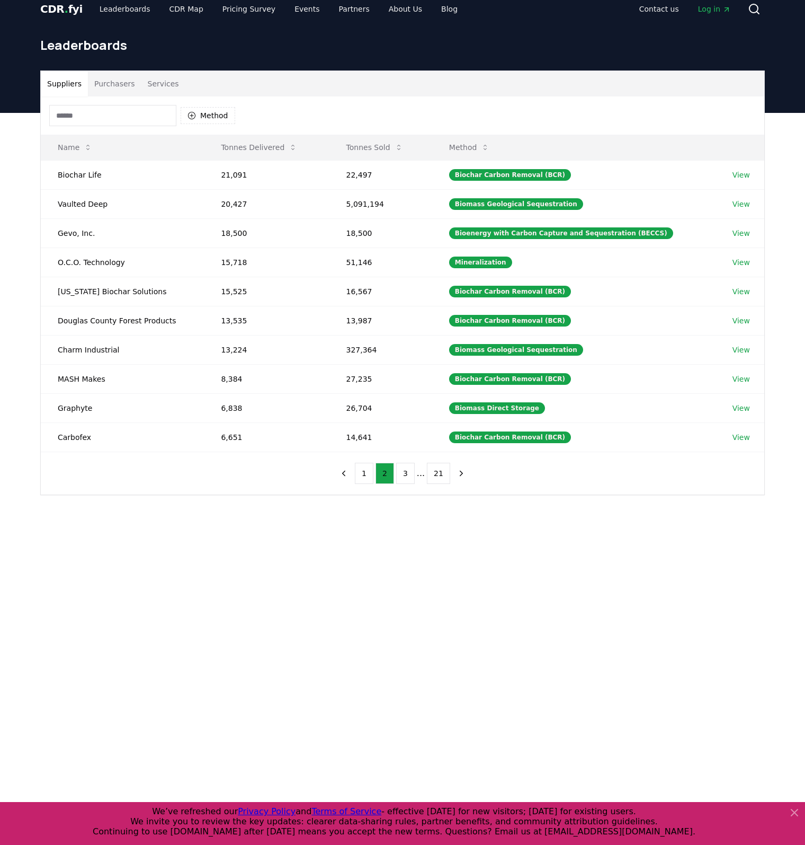
click at [573, 33] on div "Leaderboards" at bounding box center [403, 49] width 742 height 42
